Goal: Task Accomplishment & Management: Manage account settings

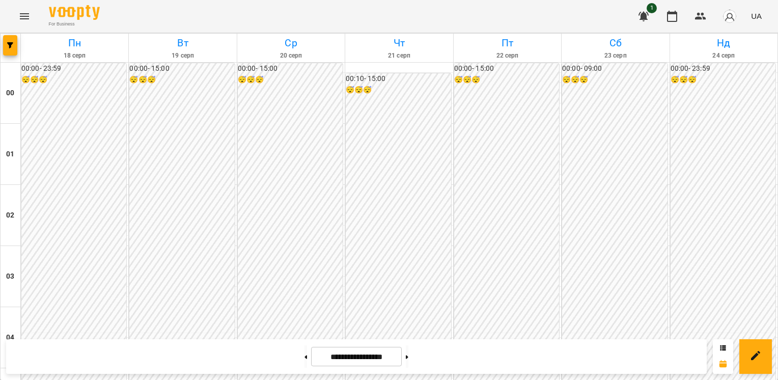
scroll to position [1018, 0]
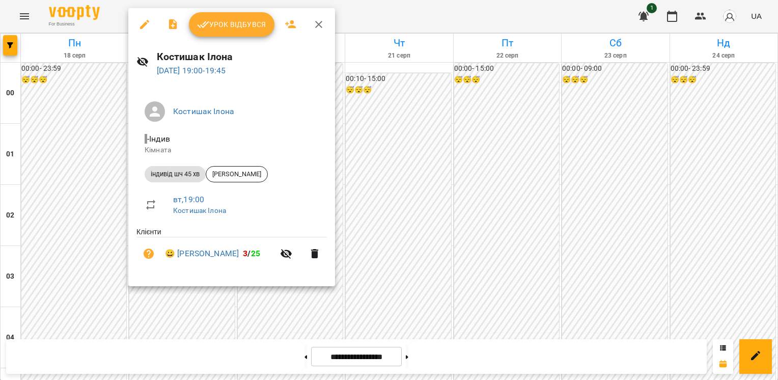
click at [238, 30] on span "Урок відбувся" at bounding box center [231, 24] width 69 height 12
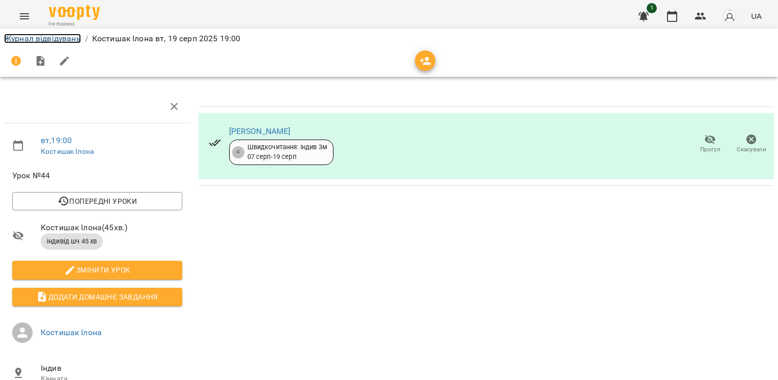
click at [50, 38] on link "Журнал відвідувань" at bounding box center [42, 39] width 77 height 10
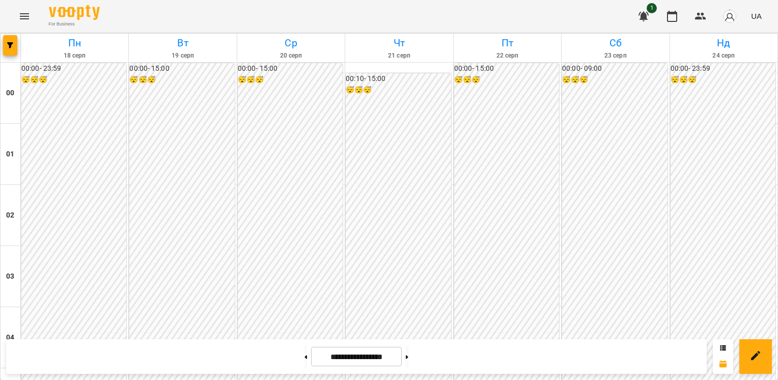
scroll to position [840, 0]
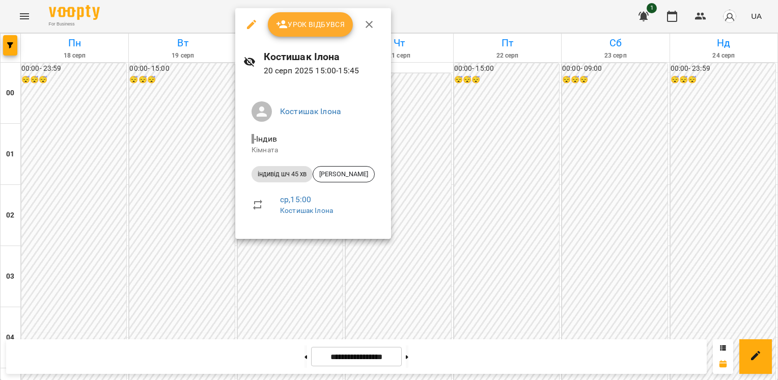
click at [246, 19] on icon "button" at bounding box center [251, 24] width 12 height 12
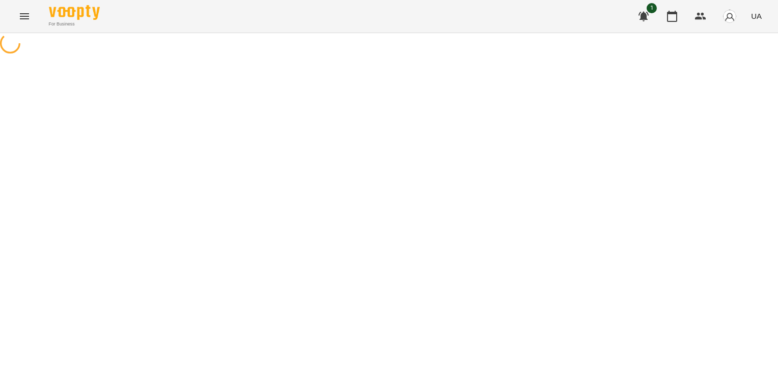
select select "**********"
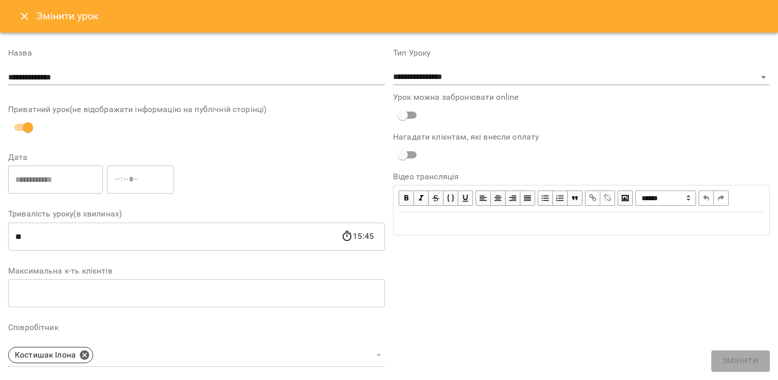
click at [24, 18] on icon "Close" at bounding box center [24, 16] width 12 height 12
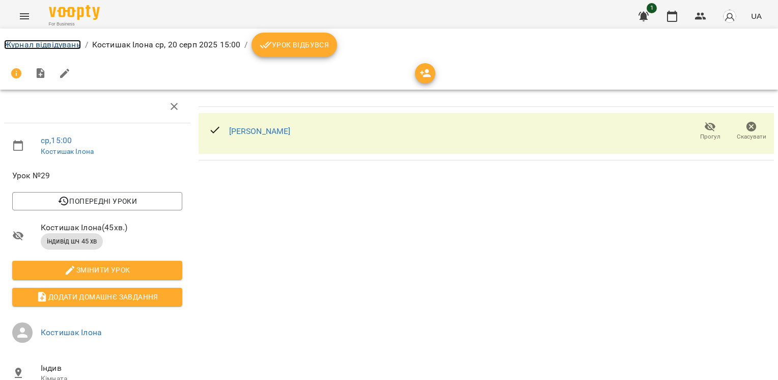
click at [71, 43] on link "Журнал відвідувань" at bounding box center [42, 45] width 77 height 10
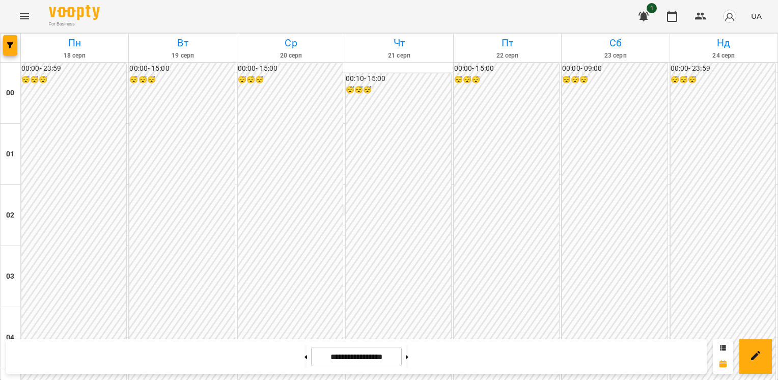
scroll to position [848, 0]
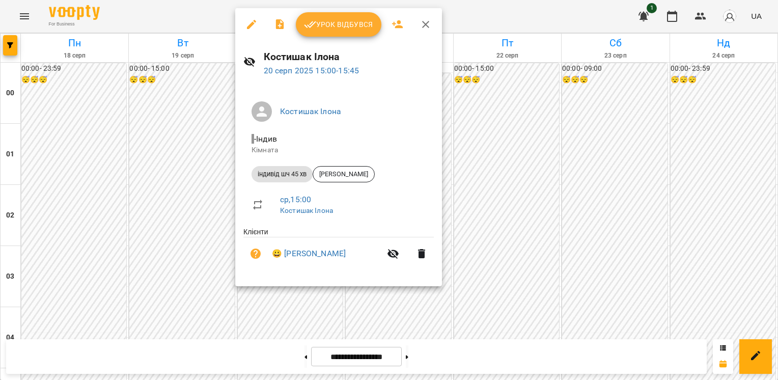
click at [249, 27] on icon "button" at bounding box center [251, 24] width 9 height 9
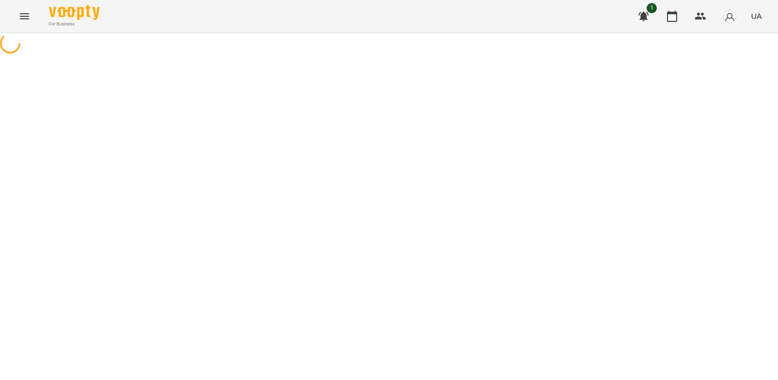
select select "**********"
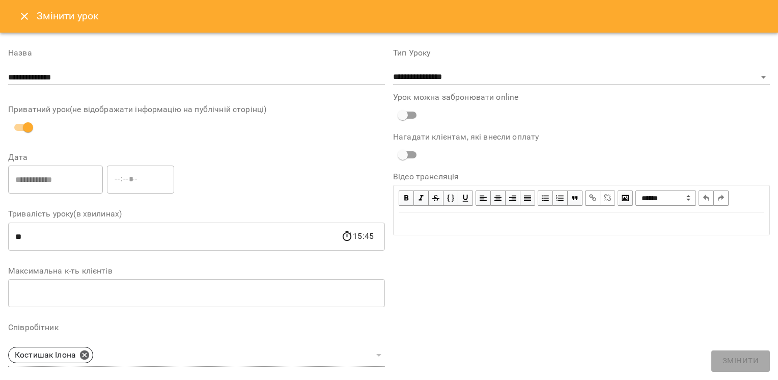
click at [22, 19] on icon "Close" at bounding box center [24, 16] width 12 height 12
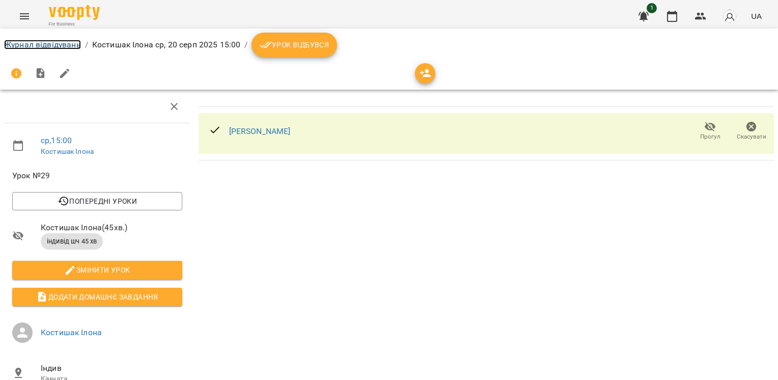
click at [61, 46] on link "Журнал відвідувань" at bounding box center [42, 45] width 77 height 10
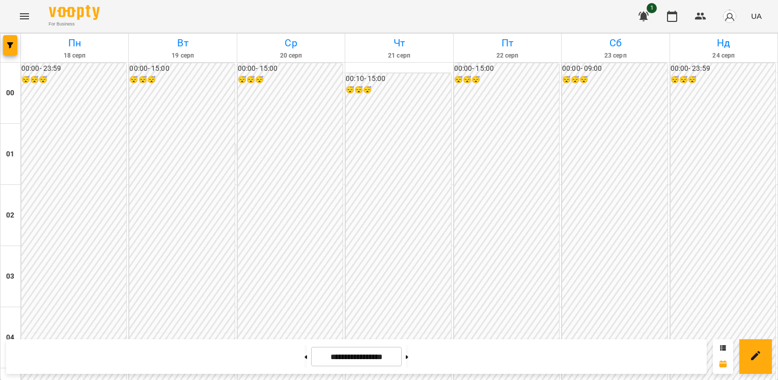
scroll to position [815, 0]
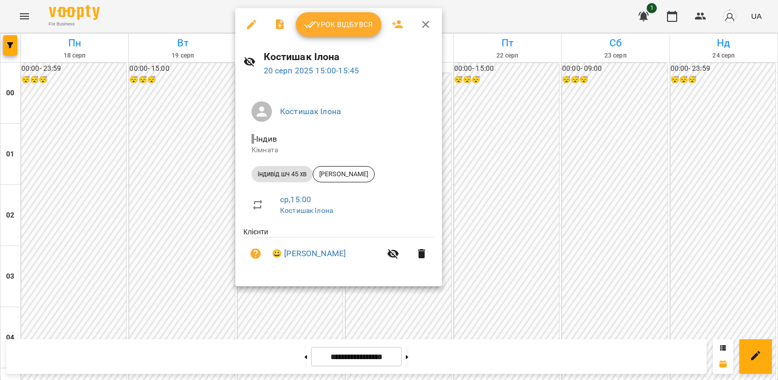
click at [251, 13] on button "button" at bounding box center [251, 24] width 24 height 24
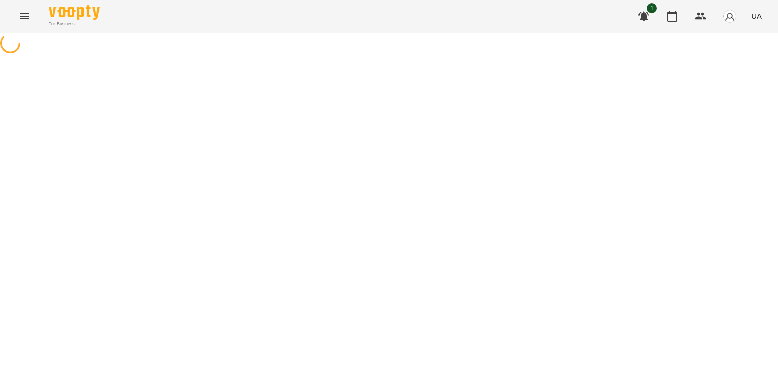
select select "**********"
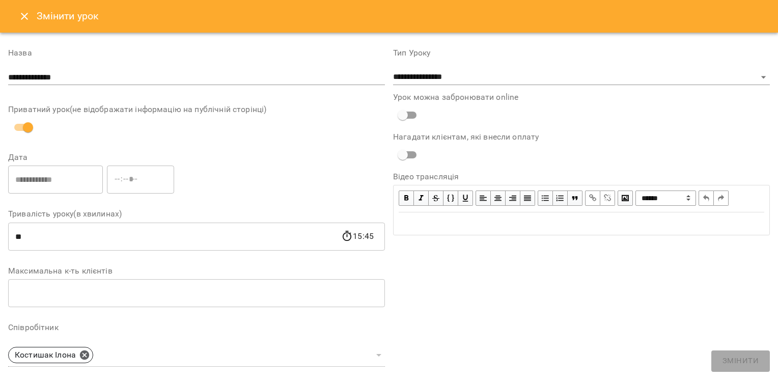
click at [29, 18] on icon "Close" at bounding box center [24, 16] width 12 height 12
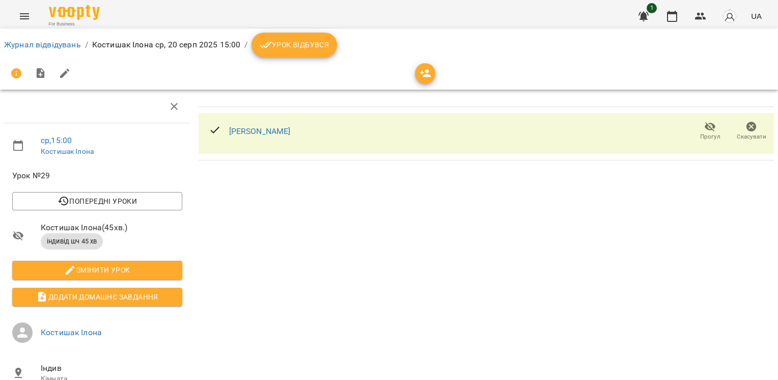
click at [747, 128] on icon "button" at bounding box center [752, 127] width 10 height 10
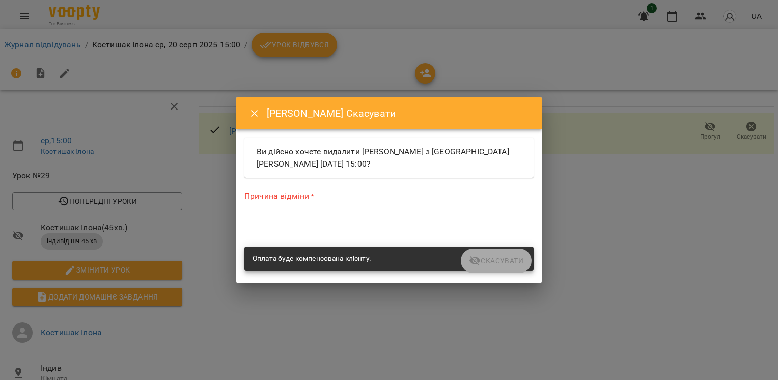
click at [433, 217] on textarea at bounding box center [388, 222] width 289 height 10
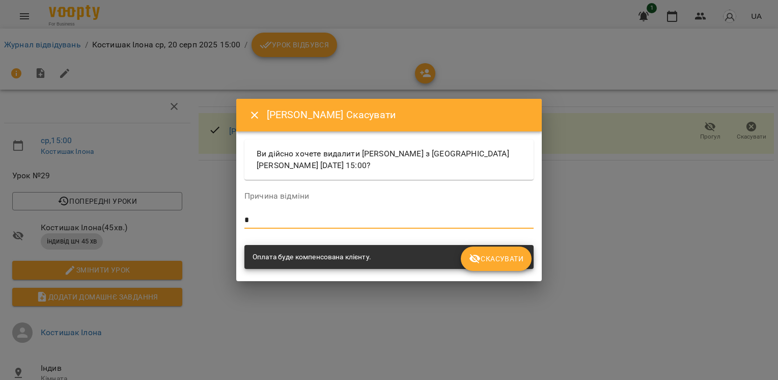
type textarea "*"
click at [500, 253] on span "Скасувати" at bounding box center [496, 259] width 54 height 12
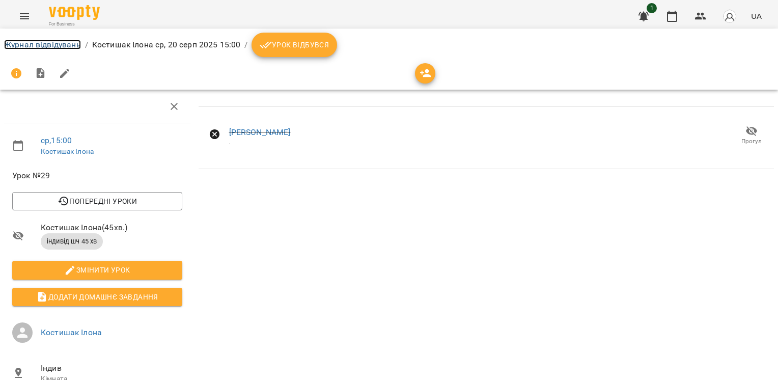
click at [61, 47] on link "Журнал відвідувань" at bounding box center [42, 45] width 77 height 10
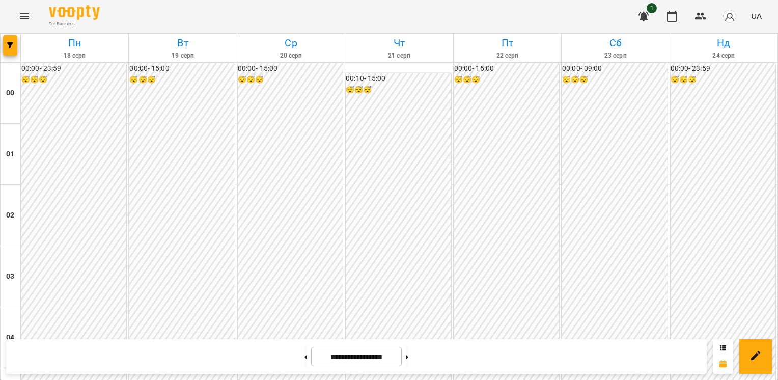
scroll to position [925, 0]
